Goal: Task Accomplishment & Management: Manage account settings

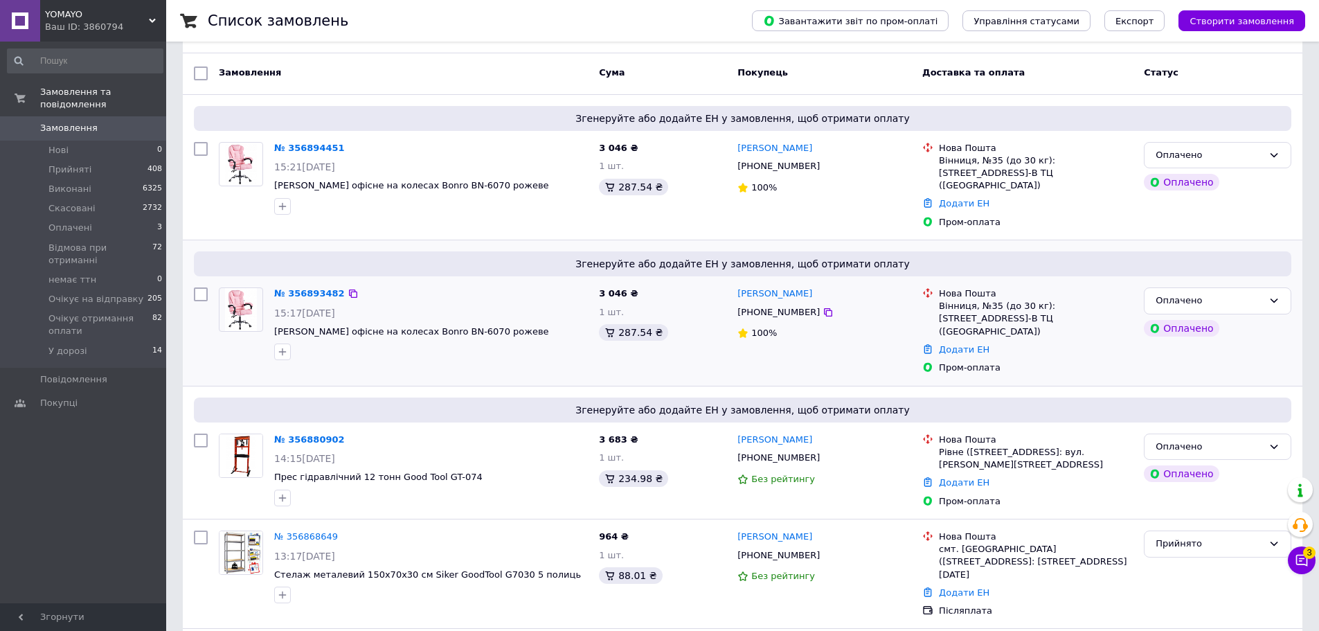
scroll to position [139, 0]
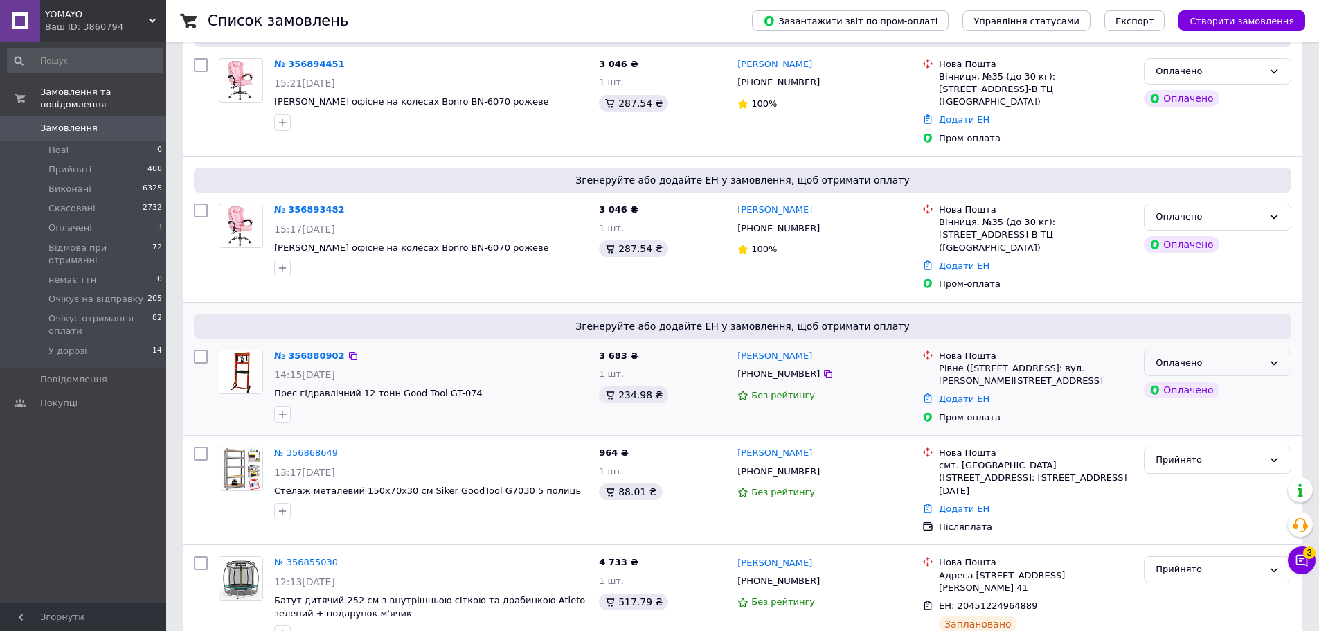
click at [1218, 356] on div "Оплачено" at bounding box center [1209, 363] width 107 height 15
click at [1211, 379] on li "Прийнято" at bounding box center [1218, 392] width 146 height 26
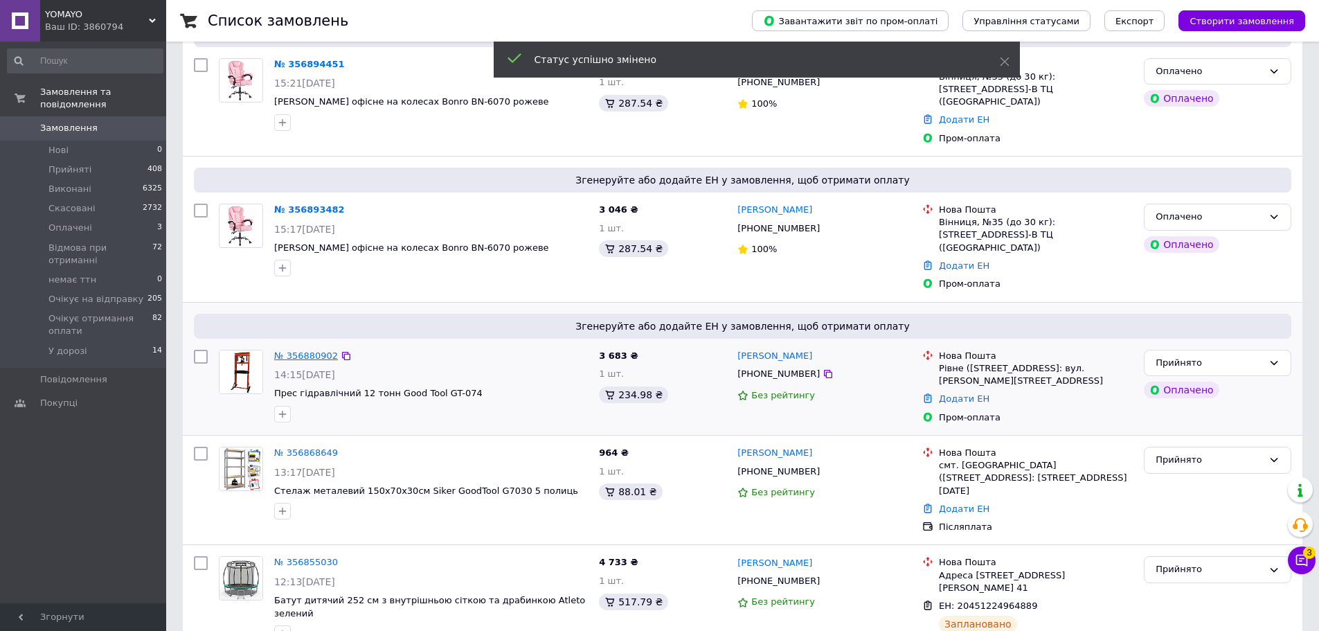
click at [307, 350] on link "№ 356880902" at bounding box center [306, 355] width 64 height 10
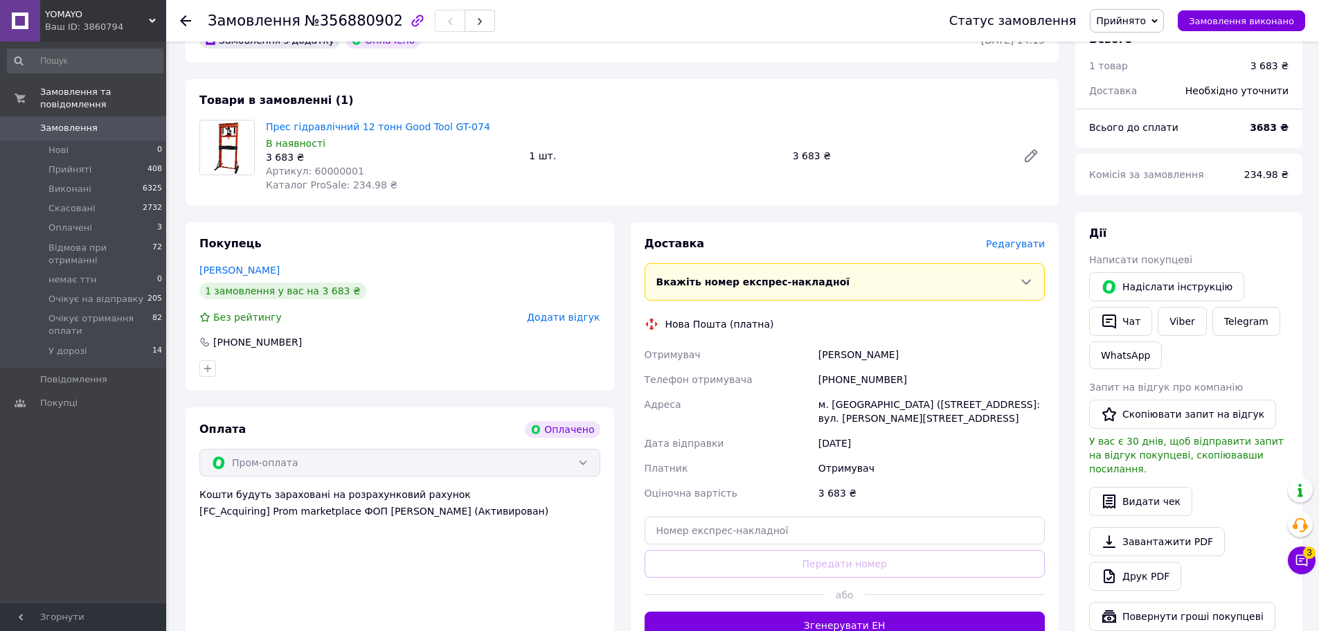
scroll to position [416, 0]
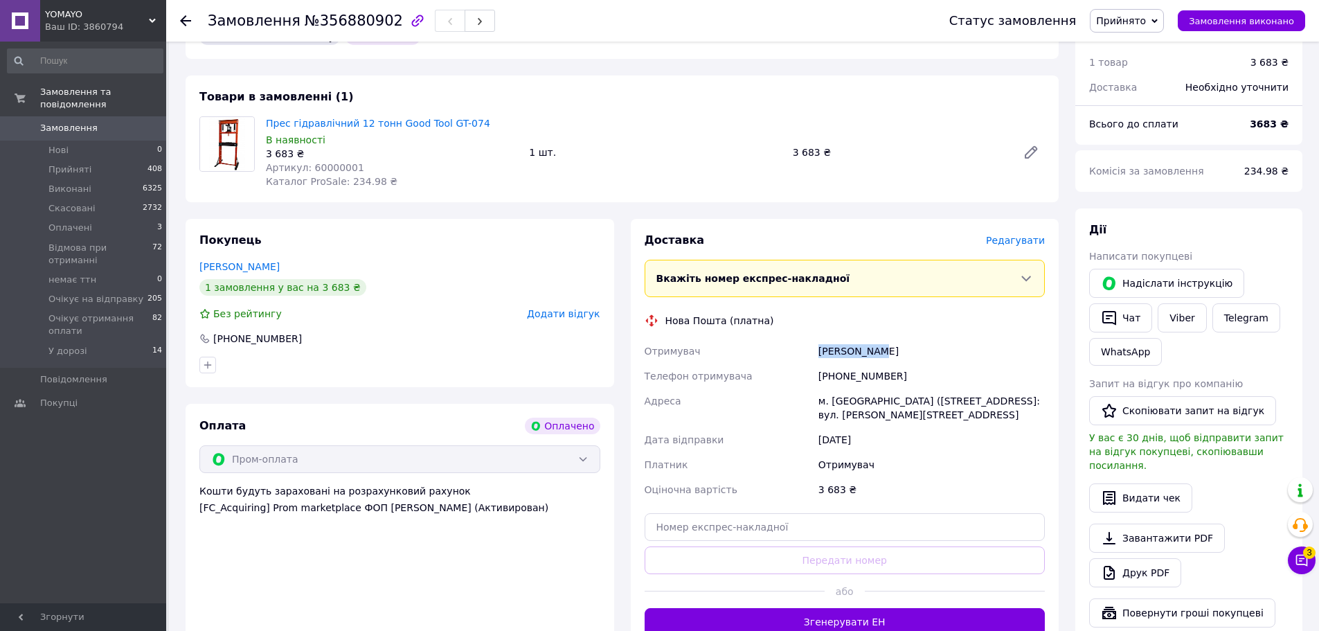
drag, startPoint x: 884, startPoint y: 339, endPoint x: 795, endPoint y: 339, distance: 88.6
click at [795, 339] on div "Отримувач Блажей Юрій Телефон отримувача +380972768117 Адреса м. Рівне (Рівненс…" at bounding box center [845, 420] width 407 height 163
copy div "Отримувач Блажей Юрій"
drag, startPoint x: 900, startPoint y: 359, endPoint x: 803, endPoint y: 364, distance: 96.4
click at [803, 364] on div "Отримувач Блажей Юрій Телефон отримувача +380972768117 Адреса м. Рівне (Рівненс…" at bounding box center [845, 420] width 407 height 163
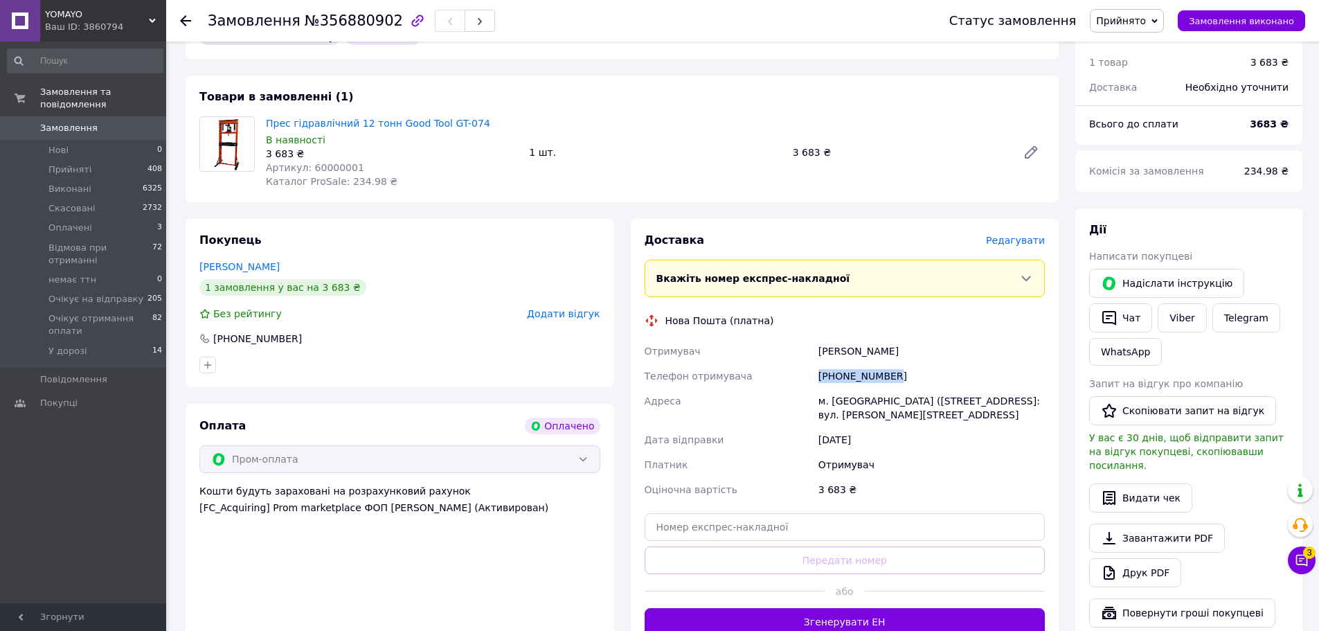
copy div "Телефон отримувача +380972768117"
drag, startPoint x: 887, startPoint y: 402, endPoint x: 811, endPoint y: 388, distance: 77.6
click at [811, 388] on div "Отримувач Блажей Юрій Телефон отримувача +380972768117 Адреса м. Рівне (Рівненс…" at bounding box center [845, 420] width 407 height 163
copy div "Адреса м. Рівне (Рівненська обл.), №18: вул. Володимира Стельмаха, 9Б"
drag, startPoint x: 350, startPoint y: 148, endPoint x: 308, endPoint y: 153, distance: 42.6
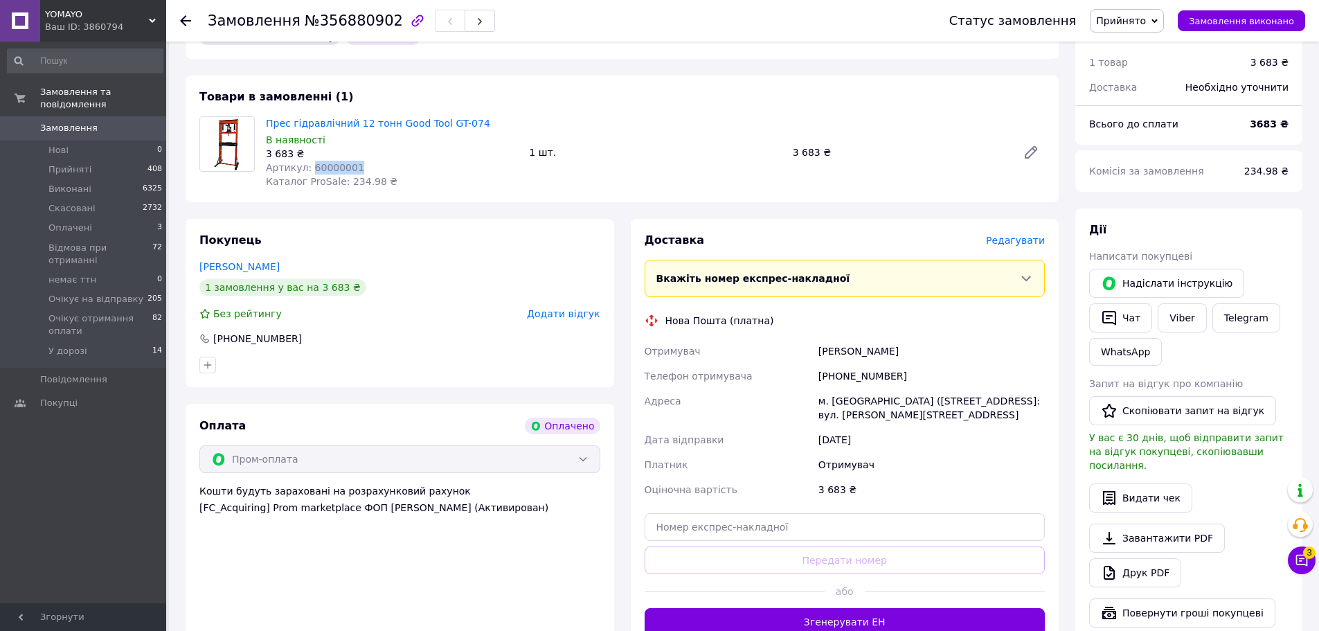
click at [308, 161] on div "Артикул: 60000001" at bounding box center [392, 168] width 252 height 14
copy span "60000001"
click at [789, 516] on input "text" at bounding box center [845, 527] width 401 height 28
paste input "20451225240841"
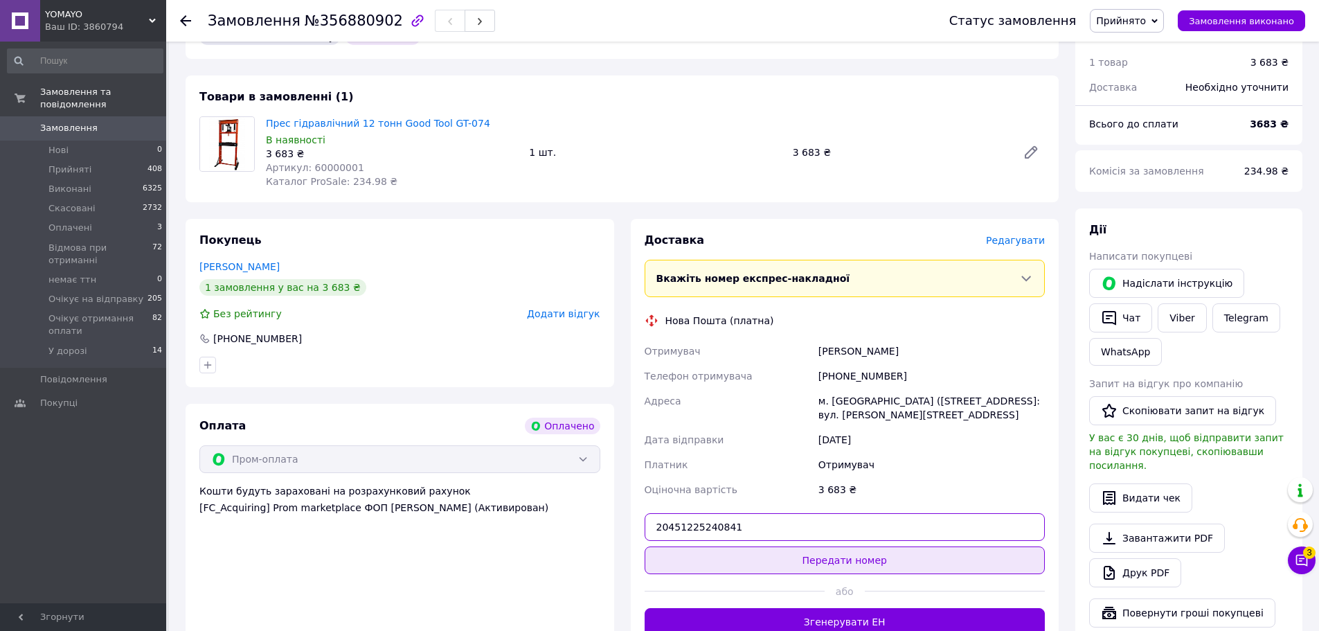
type input "20451225240841"
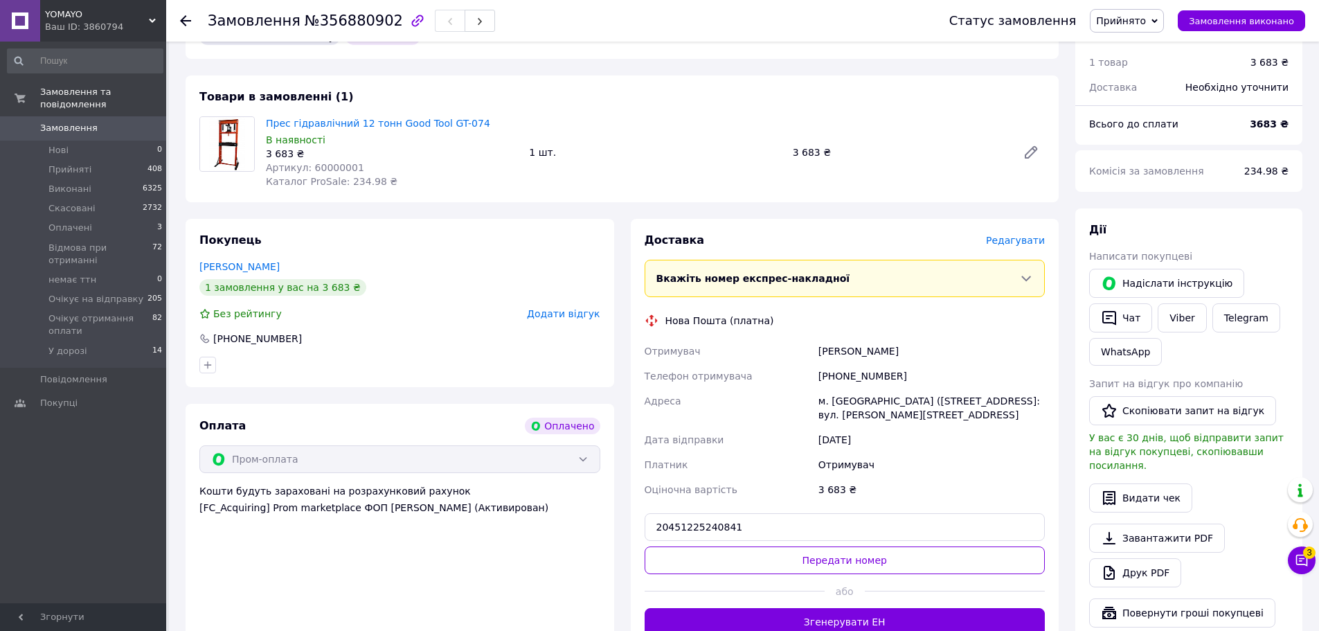
click at [794, 546] on button "Передати номер" at bounding box center [845, 560] width 401 height 28
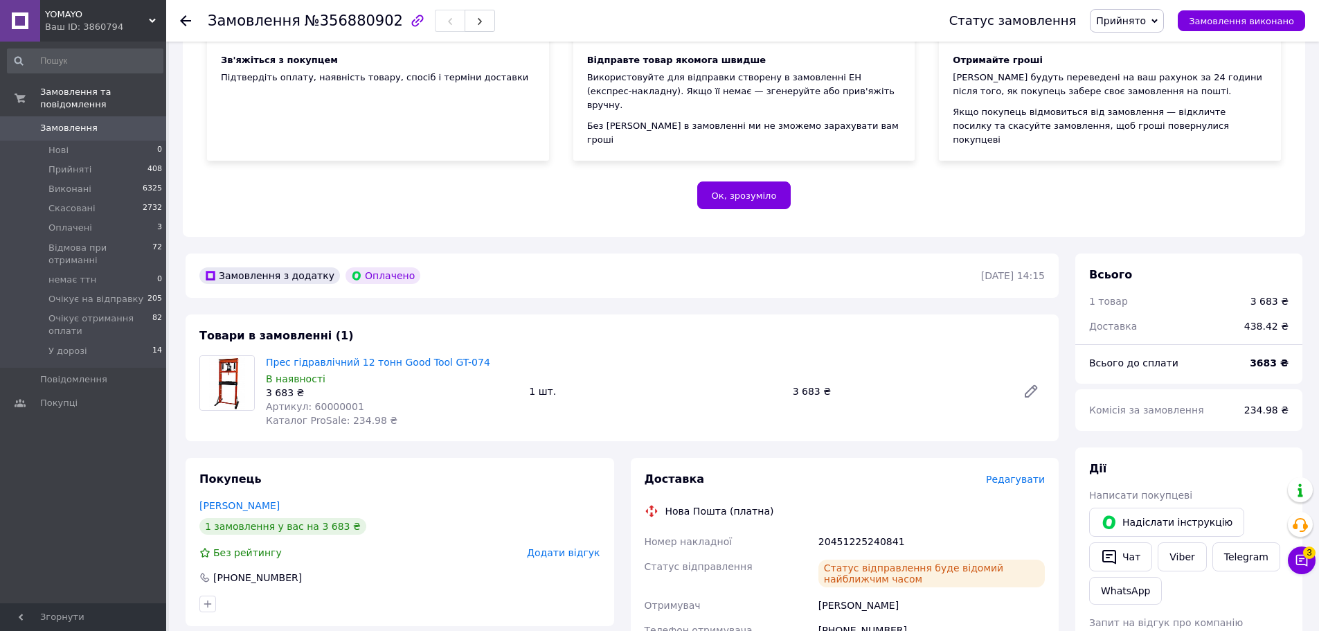
scroll to position [139, 0]
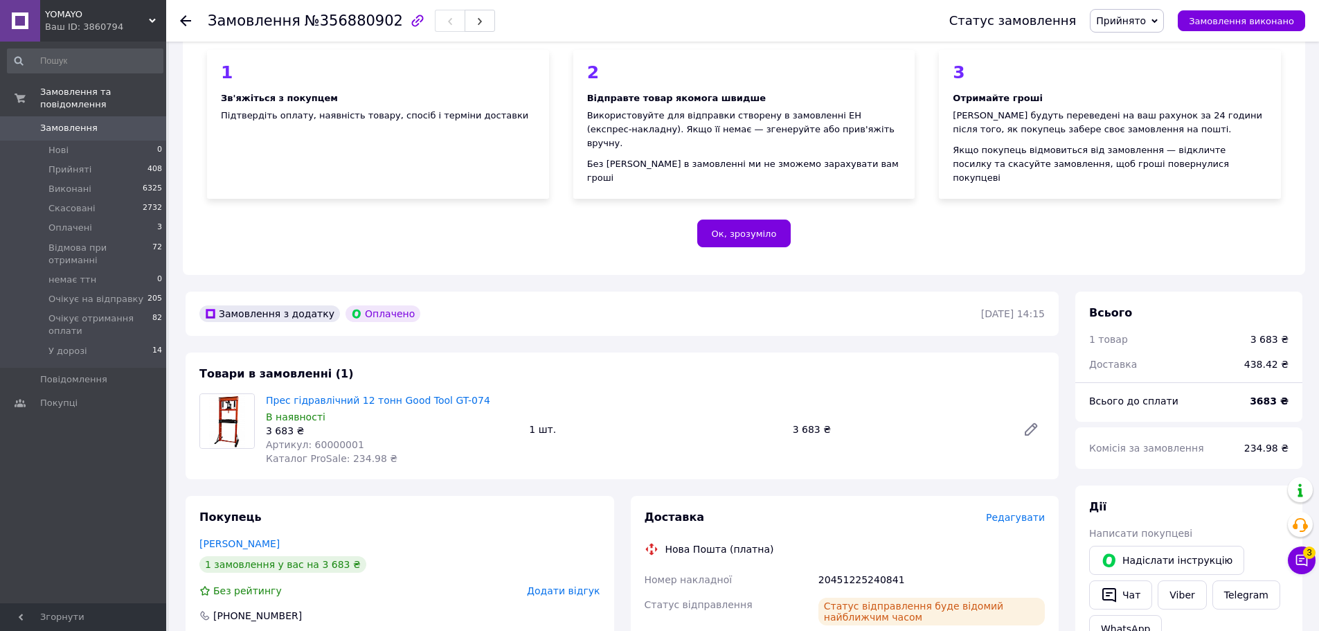
click at [183, 19] on use at bounding box center [185, 20] width 11 height 11
